Goal: Complete Application Form: Complete application form

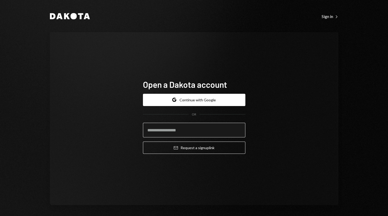
click at [157, 128] on input "email" at bounding box center [194, 130] width 102 height 15
click at [165, 133] on input "email" at bounding box center [194, 130] width 102 height 15
type input "*"
click at [161, 131] on input "email" at bounding box center [194, 130] width 102 height 15
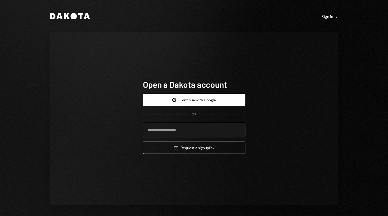
paste input "**********"
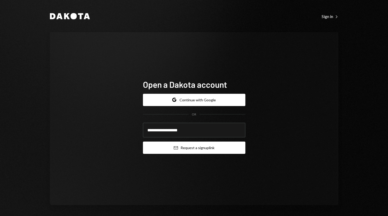
type input "**********"
click at [182, 148] on button "Email Request a sign up link" at bounding box center [194, 148] width 102 height 12
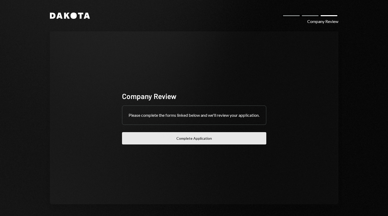
click at [189, 145] on button "Complete Application" at bounding box center [194, 138] width 144 height 12
click at [185, 142] on button "Complete Application" at bounding box center [194, 138] width 144 height 12
click at [201, 142] on button "Complete Application" at bounding box center [194, 138] width 144 height 12
click at [193, 143] on button "Complete Application" at bounding box center [194, 138] width 144 height 12
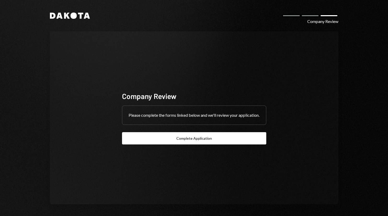
click at [326, 25] on div "Dakota Company Review Company Review Please complete the forms linked below and…" at bounding box center [194, 108] width 314 height 217
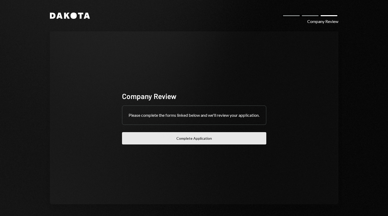
click at [190, 144] on button "Complete Application" at bounding box center [194, 138] width 144 height 12
